Goal: Transaction & Acquisition: Subscribe to service/newsletter

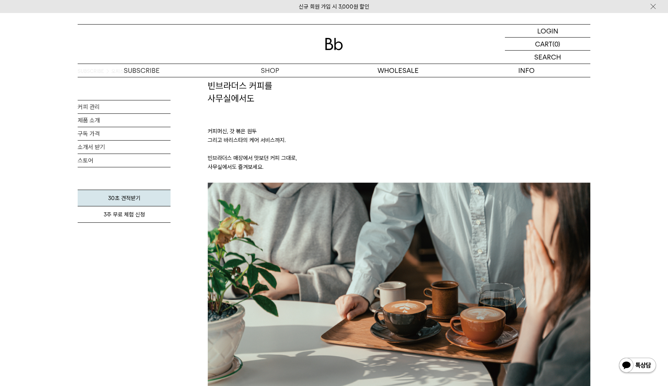
scroll to position [20, 0]
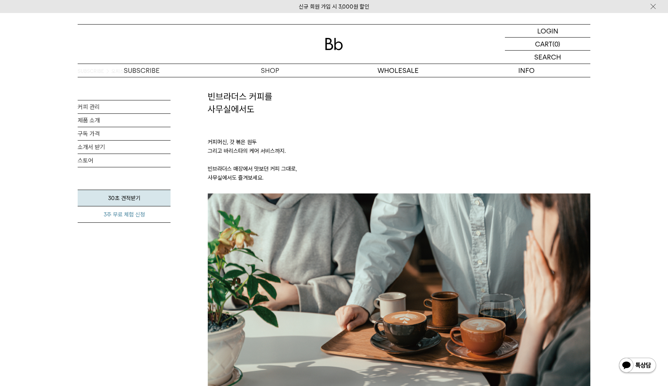
click at [144, 214] on link "3주 무료 체험 신청" at bounding box center [124, 214] width 93 height 16
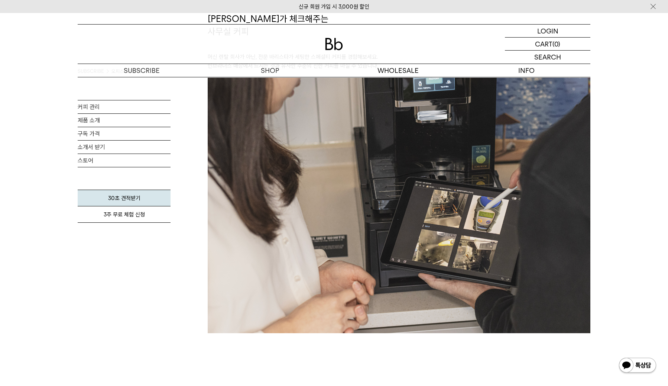
scroll to position [912, 0]
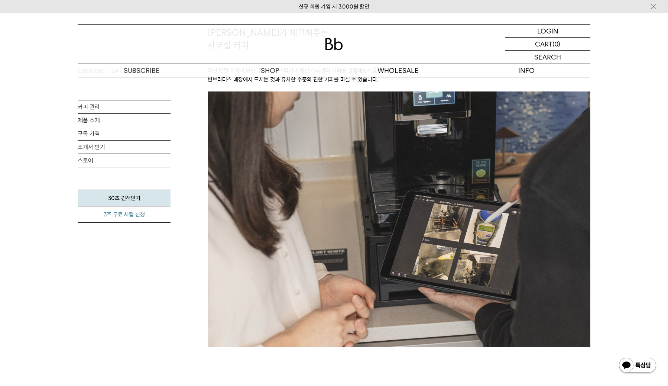
click at [134, 218] on link "3주 무료 체험 신청" at bounding box center [124, 214] width 93 height 16
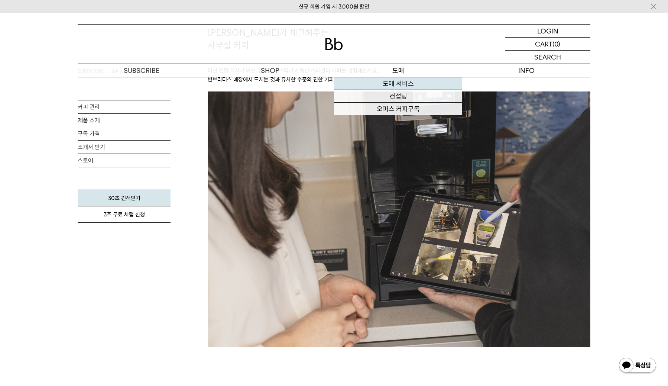
click at [392, 87] on link "도매 서비스" at bounding box center [398, 83] width 128 height 13
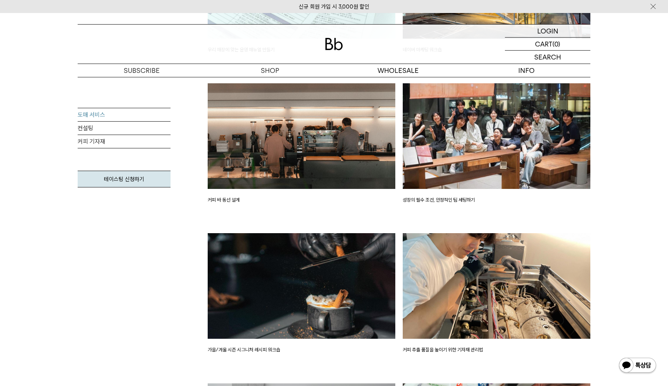
scroll to position [1095, 0]
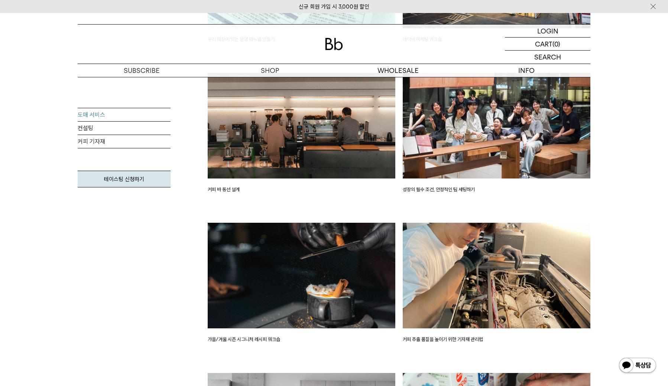
click at [430, 161] on img at bounding box center [497, 125] width 188 height 105
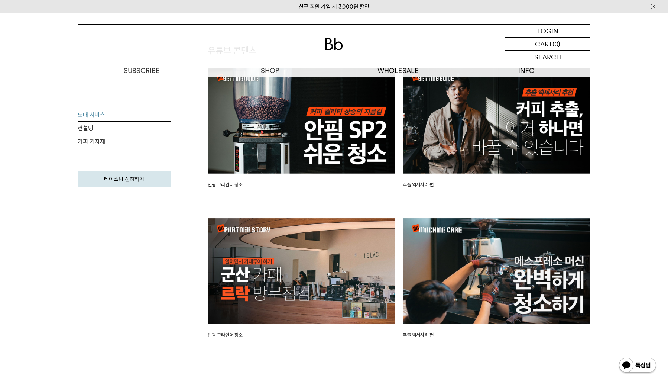
scroll to position [1588, 0]
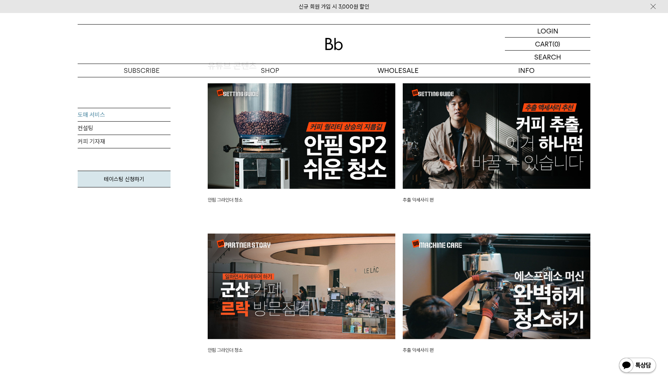
click at [429, 173] on img at bounding box center [497, 135] width 188 height 105
